Goal: Task Accomplishment & Management: Manage account settings

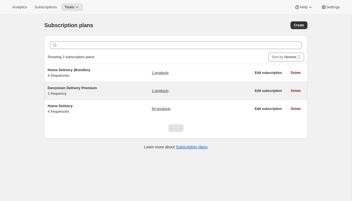
click at [83, 92] on div "Denzeisen Delivery Premium 1 frequency" at bounding box center [82, 90] width 69 height 11
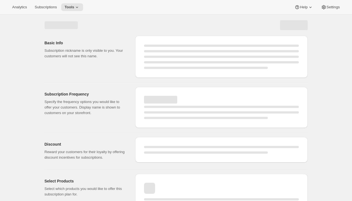
select select "WEEK"
select select "MONTH"
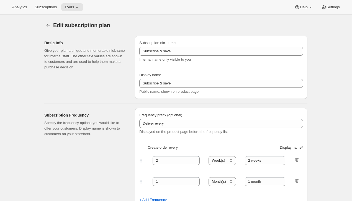
checkbox input "true"
type input "Denzeisen Delivery Premium"
type input "Renews every"
type input "1"
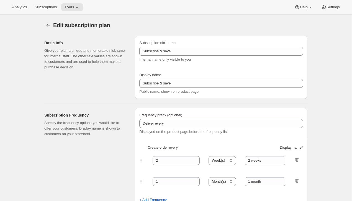
select select "YEAR"
type input "1 year"
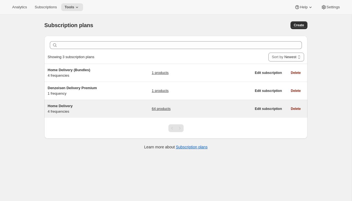
click at [131, 108] on div "Home Delivery 4 frequencies 64 products" at bounding box center [150, 108] width 204 height 11
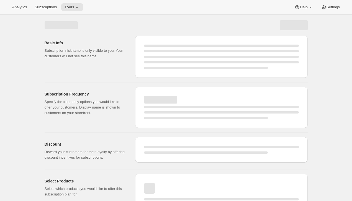
select select "WEEK"
select select "MONTH"
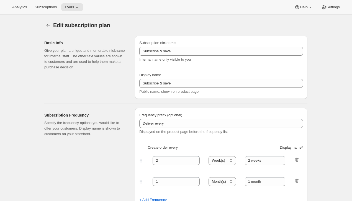
type input "Home Delivery"
type input "Subscribe & Save"
type input "1"
type input "1 week"
type input "2"
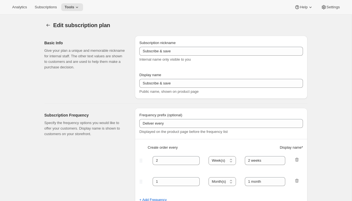
select select "WEEK"
type input "2 weeks"
checkbox input "true"
select select "WEEK"
select select "MONTH"
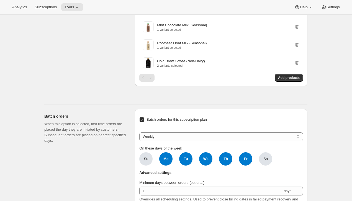
scroll to position [1190, 0]
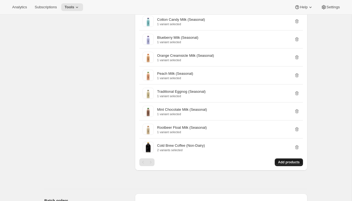
click at [286, 165] on button "Add products" at bounding box center [289, 163] width 28 height 8
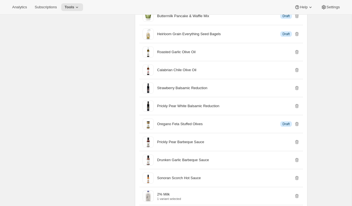
scroll to position [544, 0]
